Goal: Check status: Check status

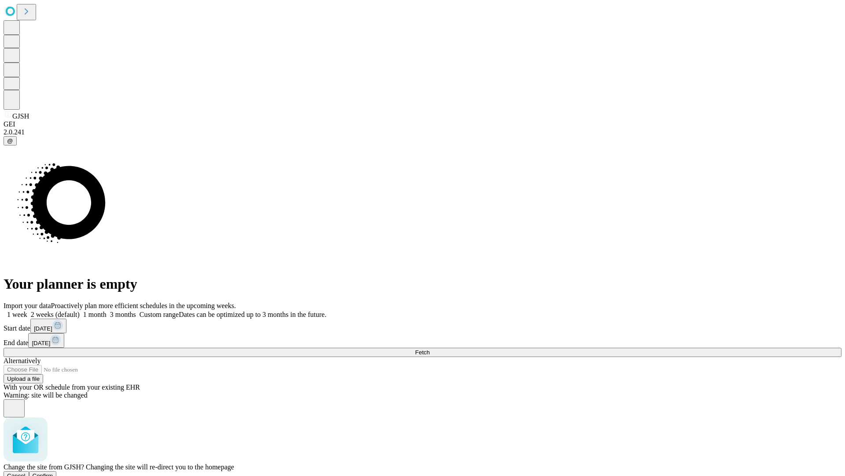
click at [53, 472] on span "Confirm" at bounding box center [43, 475] width 21 height 7
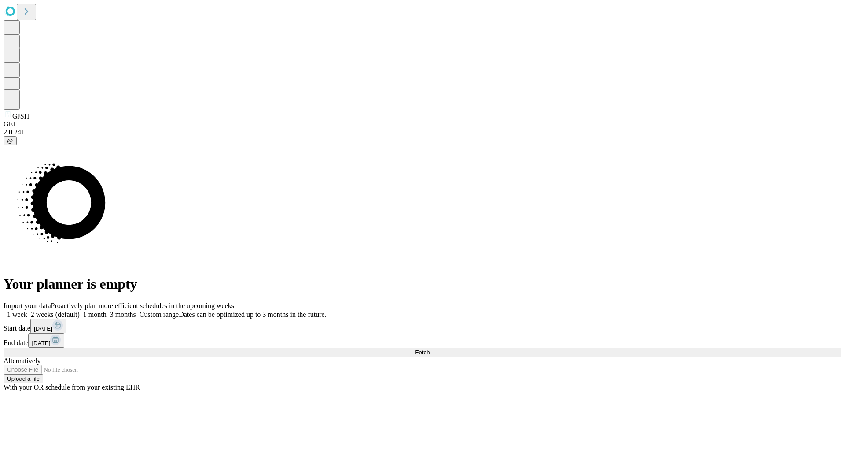
click at [80, 310] on label "2 weeks (default)" at bounding box center [53, 313] width 52 height 7
click at [430, 349] on span "Fetch" at bounding box center [422, 352] width 15 height 7
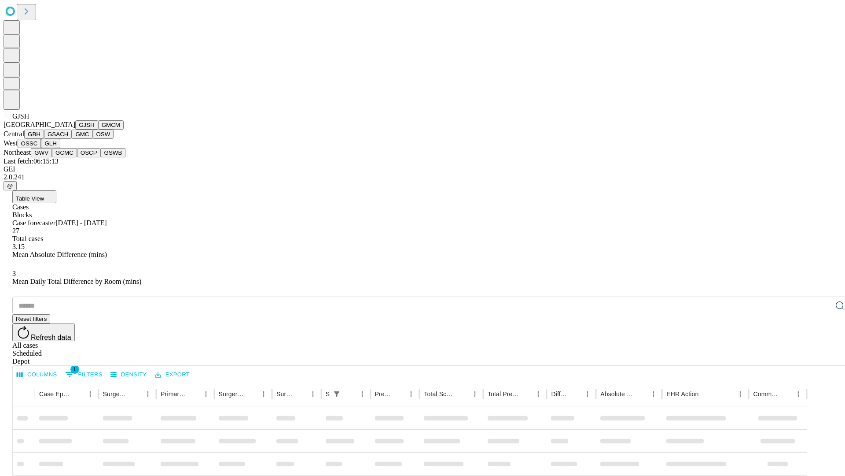
click at [98, 129] on button "GMCM" at bounding box center [111, 124] width 26 height 9
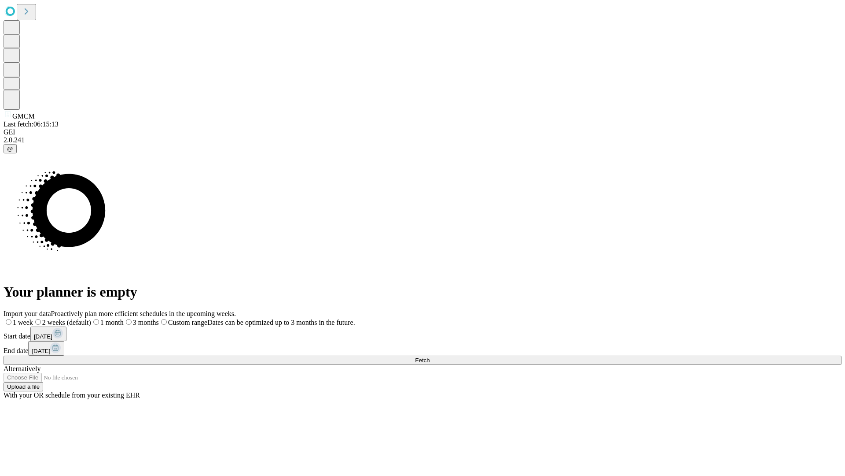
click at [91, 318] on label "2 weeks (default)" at bounding box center [62, 321] width 58 height 7
click at [430, 357] on span "Fetch" at bounding box center [422, 360] width 15 height 7
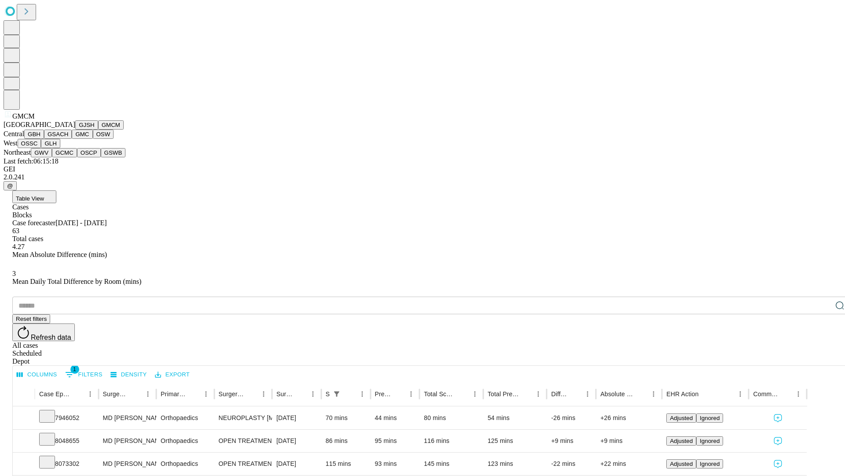
click at [44, 139] on button "GBH" at bounding box center [34, 133] width 20 height 9
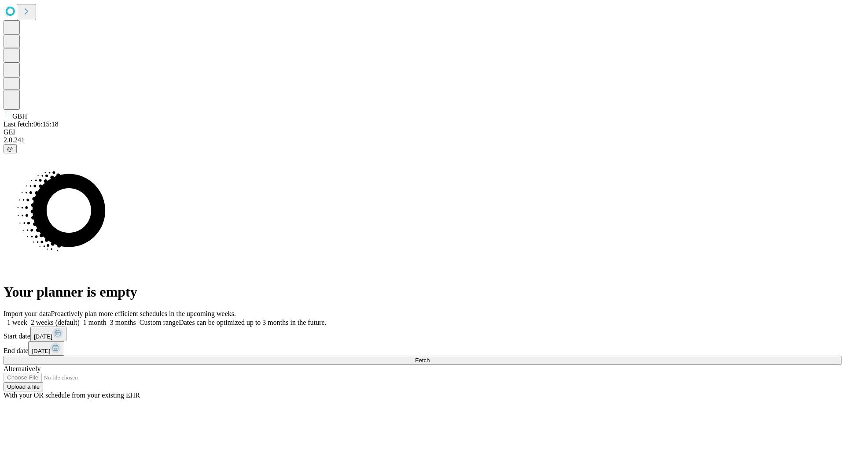
click at [80, 318] on label "2 weeks (default)" at bounding box center [53, 321] width 52 height 7
click at [430, 357] on span "Fetch" at bounding box center [422, 360] width 15 height 7
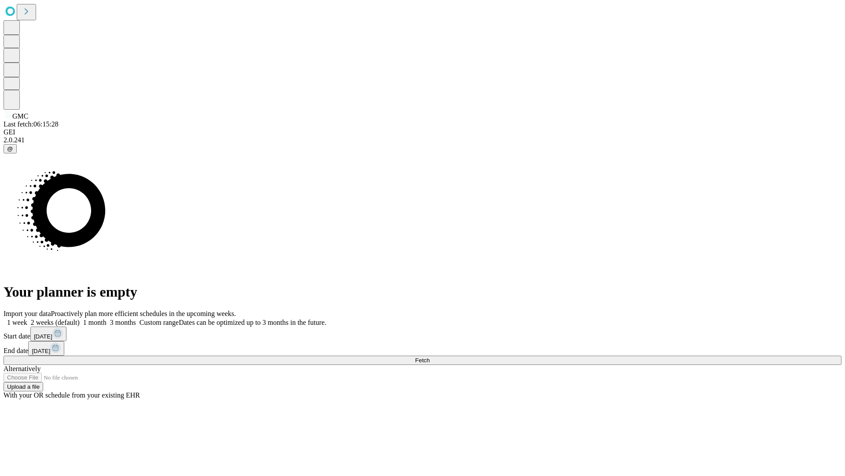
click at [430, 357] on span "Fetch" at bounding box center [422, 360] width 15 height 7
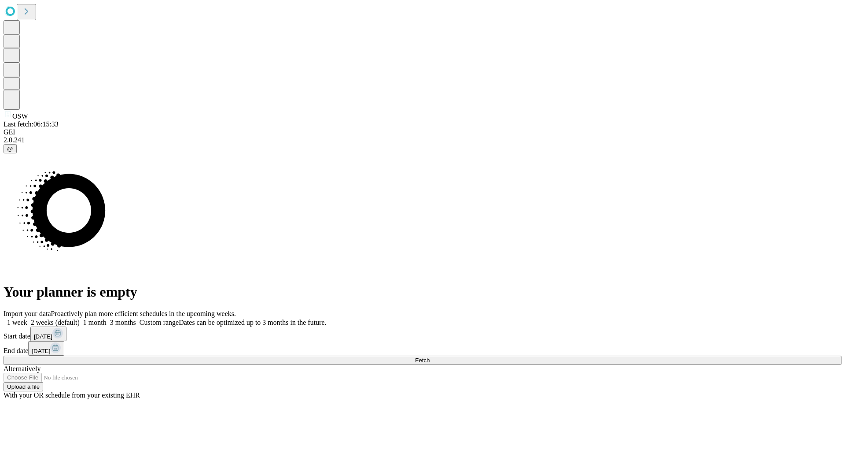
click at [80, 318] on label "2 weeks (default)" at bounding box center [53, 321] width 52 height 7
click at [430, 357] on span "Fetch" at bounding box center [422, 360] width 15 height 7
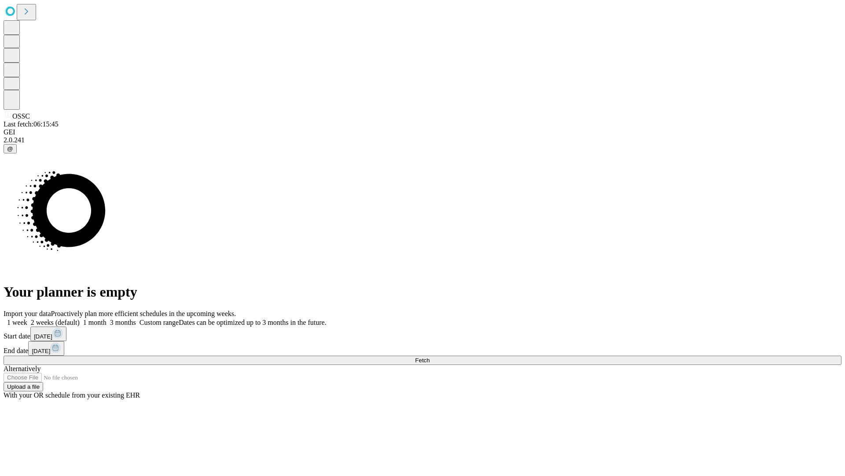
click at [80, 318] on label "2 weeks (default)" at bounding box center [53, 321] width 52 height 7
click at [430, 357] on span "Fetch" at bounding box center [422, 360] width 15 height 7
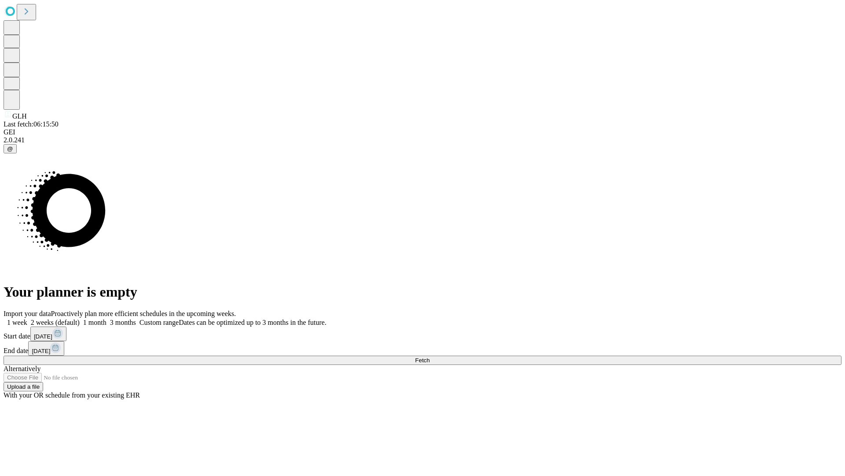
click at [80, 318] on label "2 weeks (default)" at bounding box center [53, 321] width 52 height 7
click at [430, 357] on span "Fetch" at bounding box center [422, 360] width 15 height 7
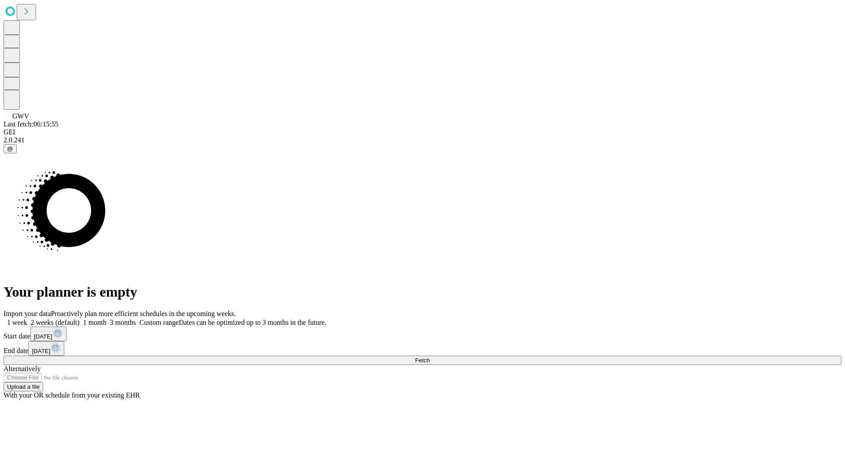
click at [80, 318] on label "2 weeks (default)" at bounding box center [53, 321] width 52 height 7
click at [430, 357] on span "Fetch" at bounding box center [422, 360] width 15 height 7
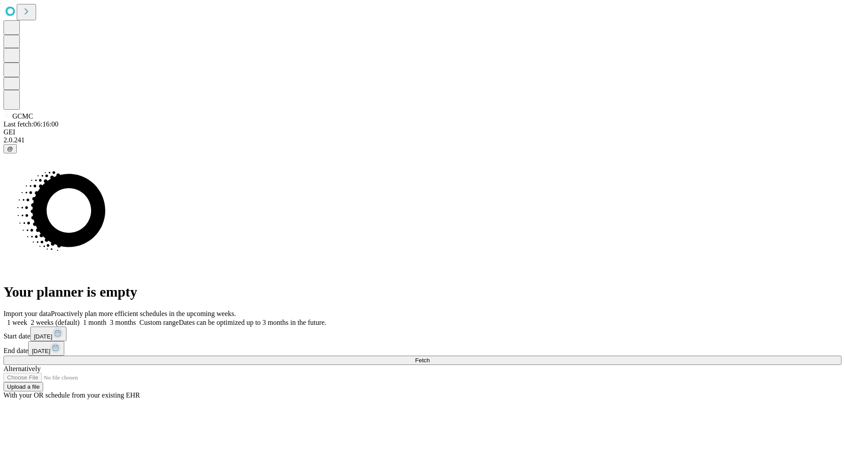
click at [80, 318] on label "2 weeks (default)" at bounding box center [53, 321] width 52 height 7
click at [430, 357] on span "Fetch" at bounding box center [422, 360] width 15 height 7
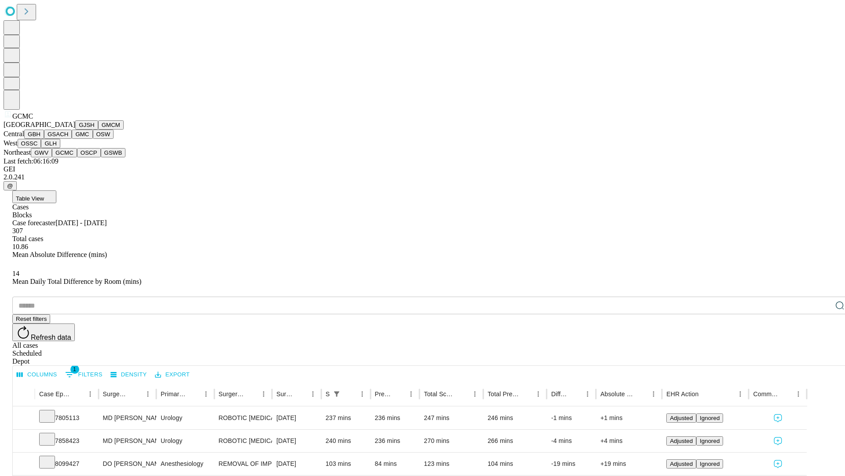
click at [77, 157] on button "OSCP" at bounding box center [89, 152] width 24 height 9
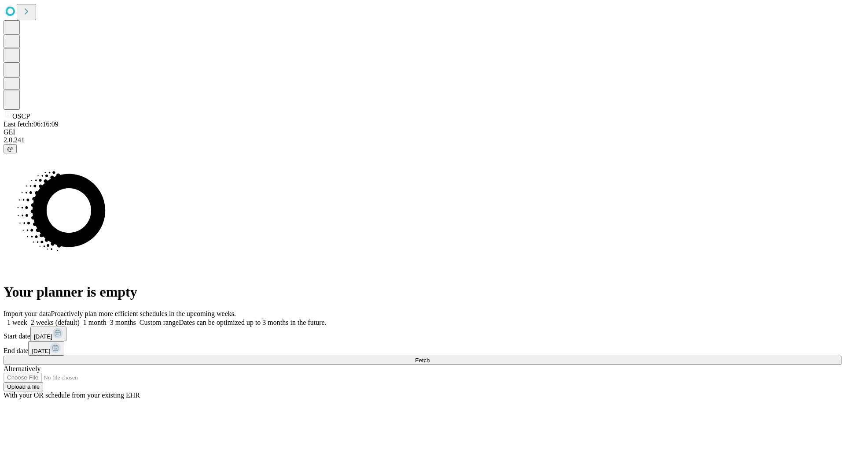
click at [80, 318] on label "2 weeks (default)" at bounding box center [53, 321] width 52 height 7
click at [430, 357] on span "Fetch" at bounding box center [422, 360] width 15 height 7
